Goal: Task Accomplishment & Management: Use online tool/utility

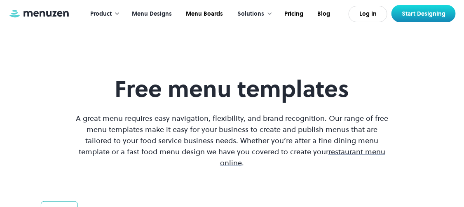
click at [347, 150] on span "restaurant menu online" at bounding box center [302, 156] width 165 height 21
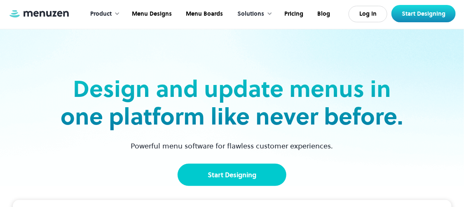
click at [218, 178] on link "Start Designing" at bounding box center [232, 175] width 109 height 22
